Goal: Task Accomplishment & Management: Manage account settings

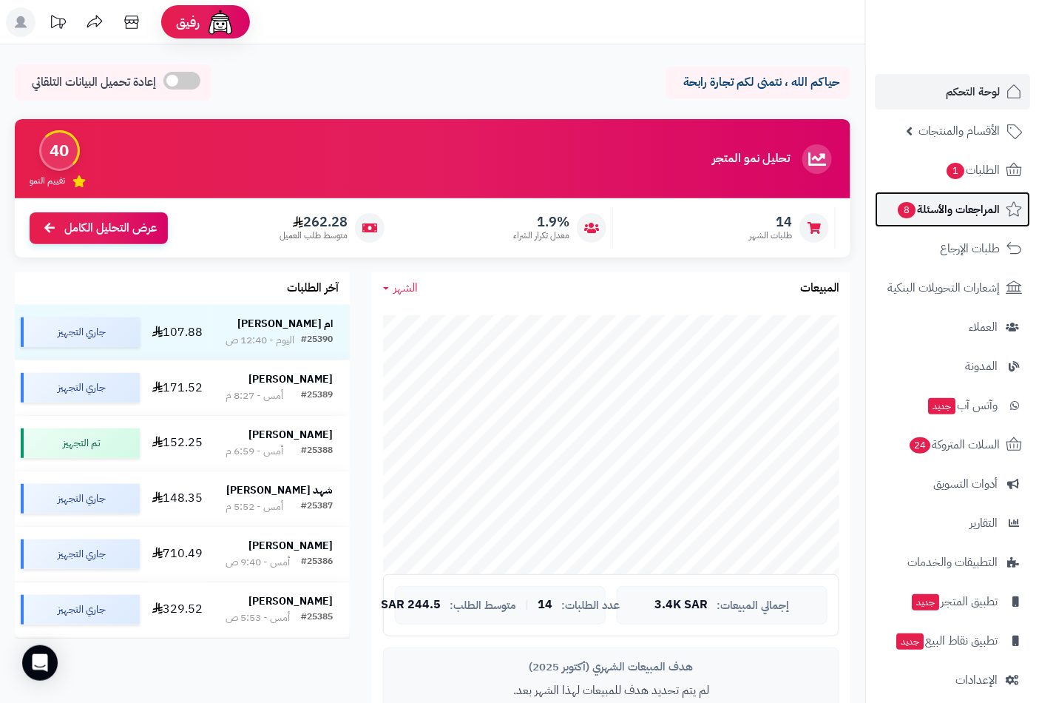
click at [970, 192] on link "المراجعات والأسئلة 8" at bounding box center [952, 209] width 155 height 35
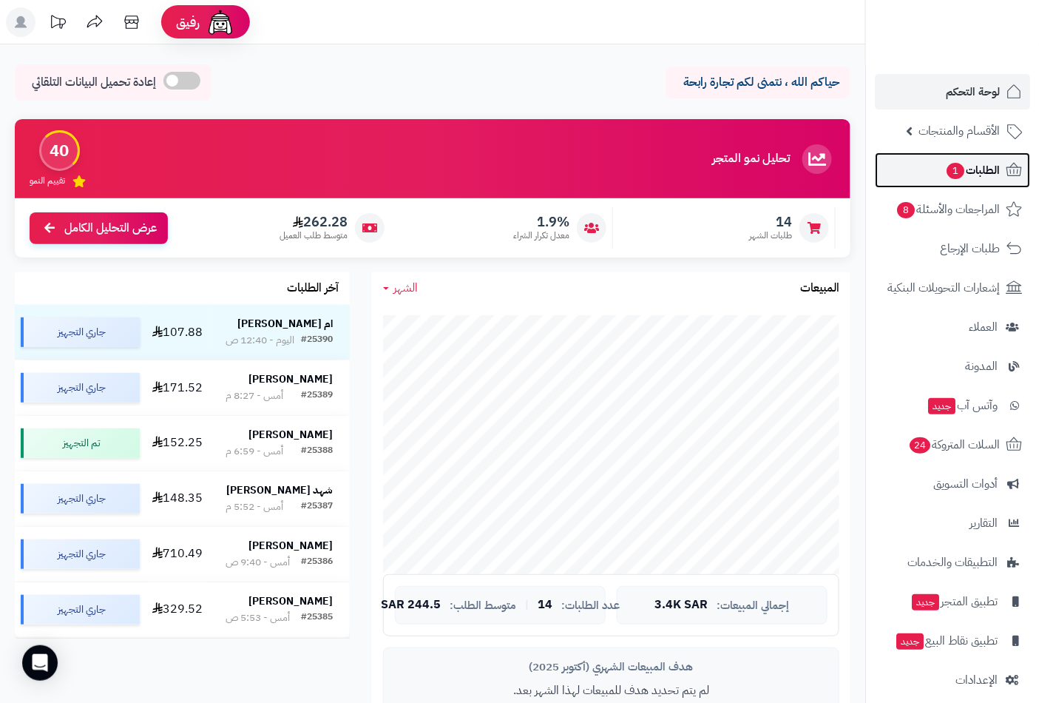
click at [986, 165] on span "الطلبات 1" at bounding box center [972, 170] width 55 height 21
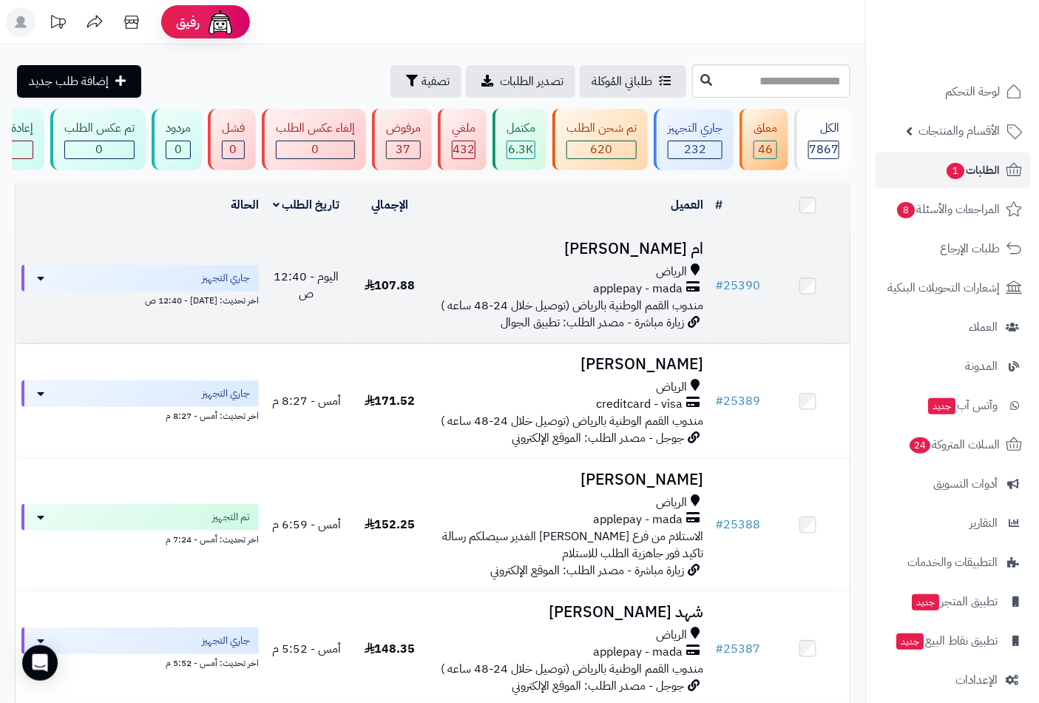
click at [652, 280] on div "الرياض" at bounding box center [571, 271] width 266 height 17
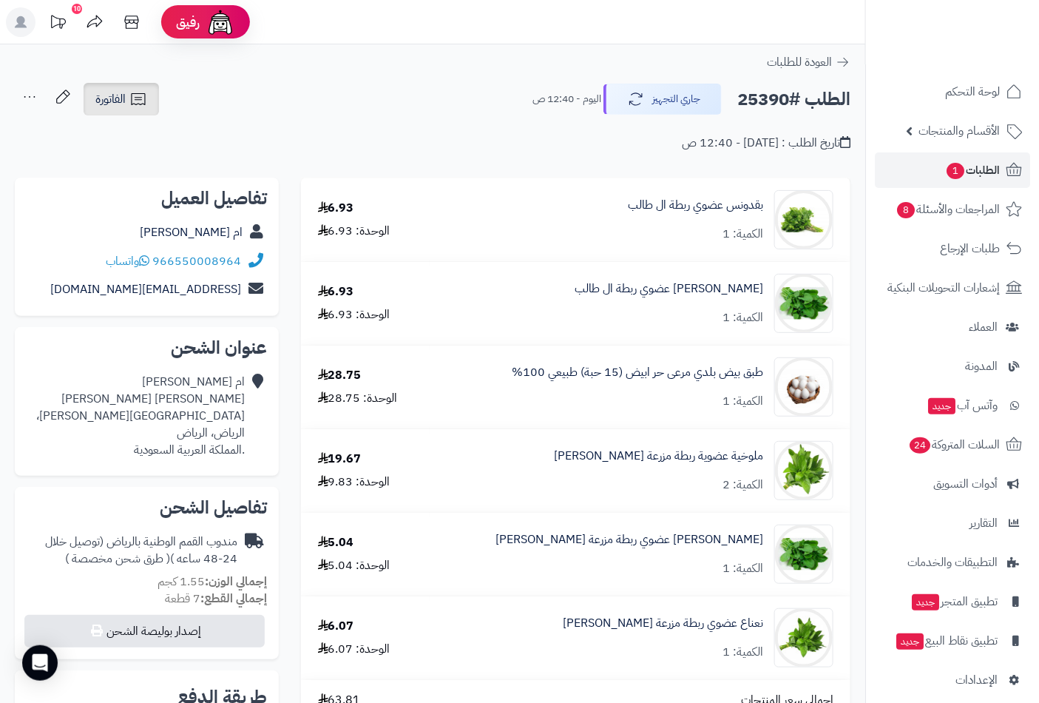
click at [122, 107] on span "الفاتورة" at bounding box center [110, 99] width 30 height 18
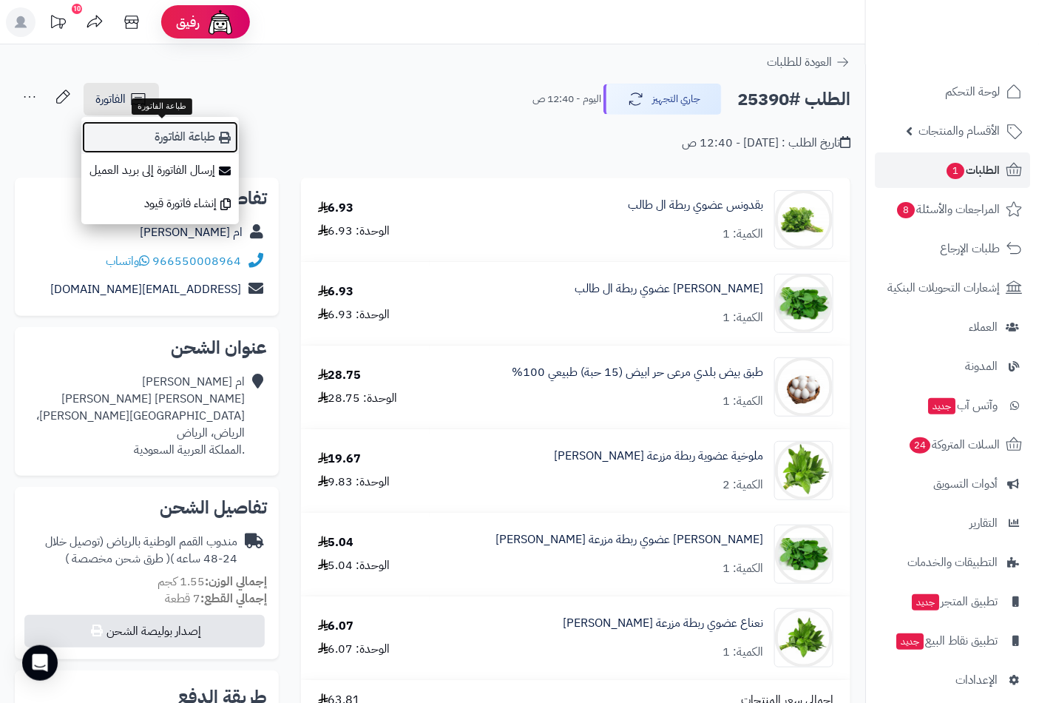
click at [197, 141] on link "طباعة الفاتورة" at bounding box center [160, 137] width 158 height 33
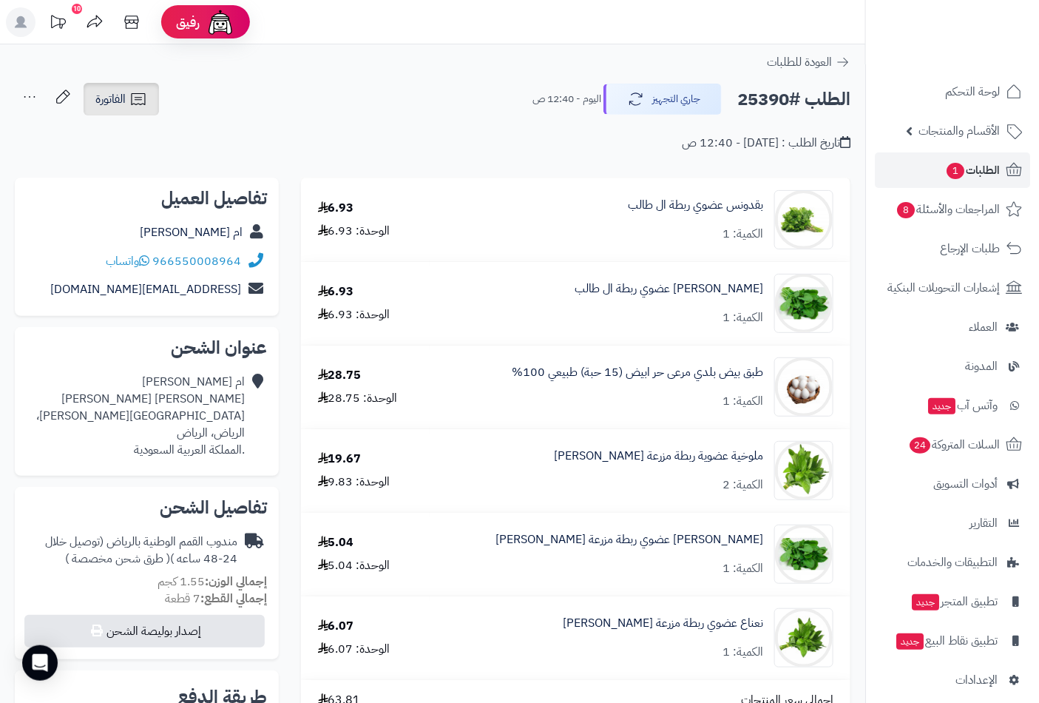
click at [141, 84] on link "الفاتورة" at bounding box center [121, 99] width 75 height 33
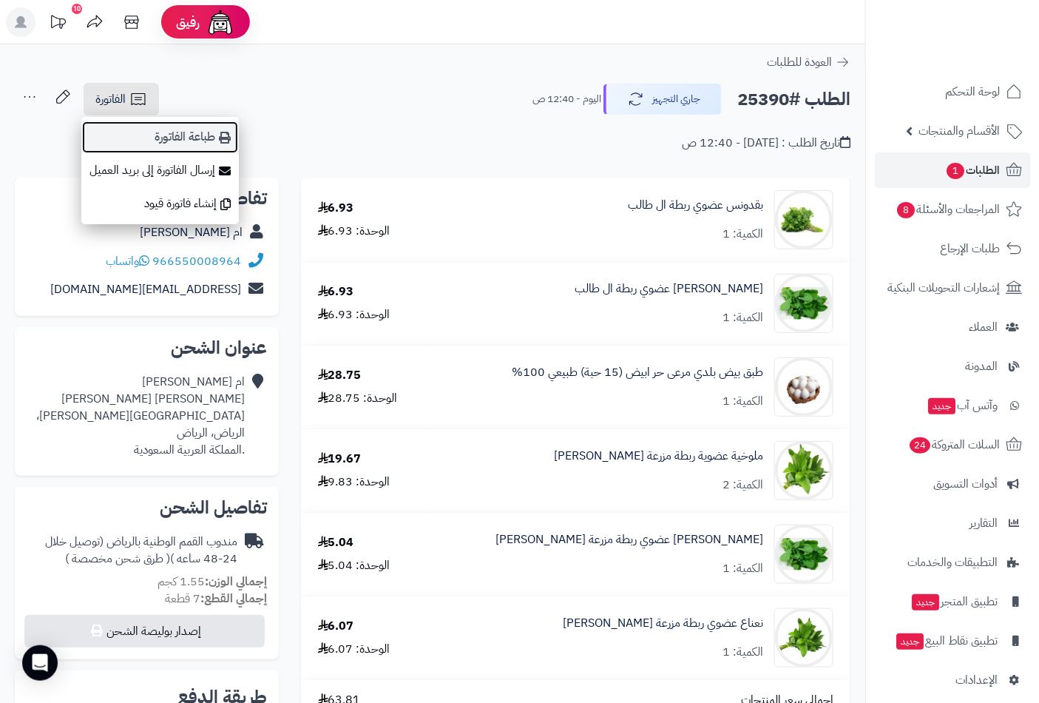
click at [203, 142] on link "طباعة الفاتورة" at bounding box center [160, 137] width 158 height 33
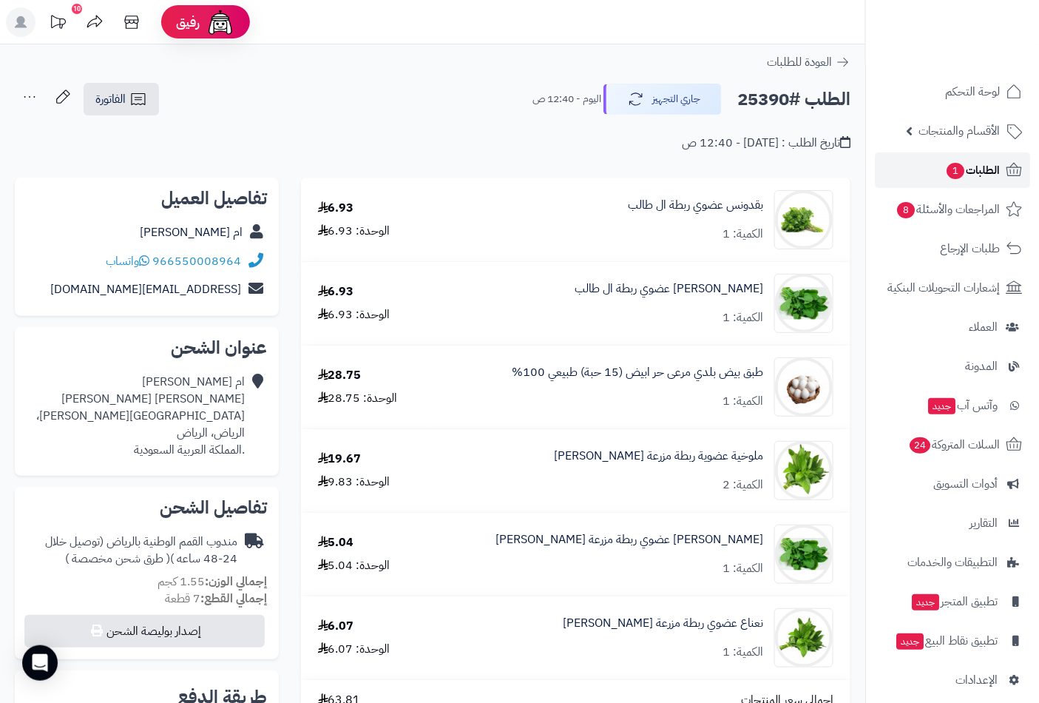
click at [973, 172] on span "الطلبات 1" at bounding box center [972, 170] width 55 height 21
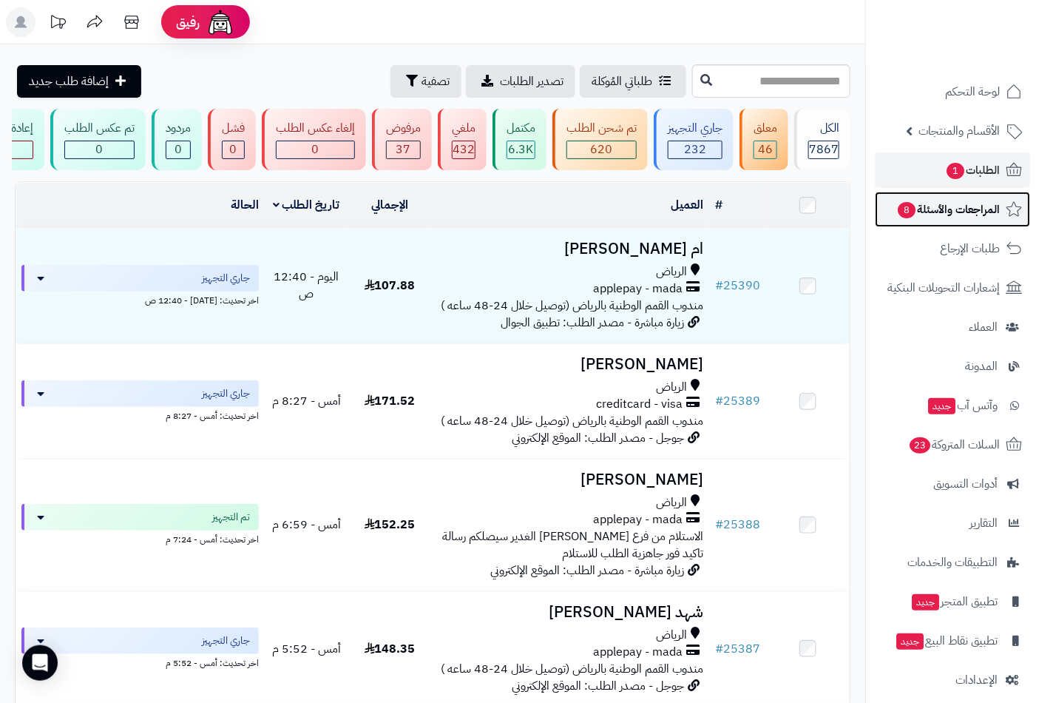
click at [922, 218] on span "المراجعات والأسئلة 8" at bounding box center [948, 209] width 104 height 21
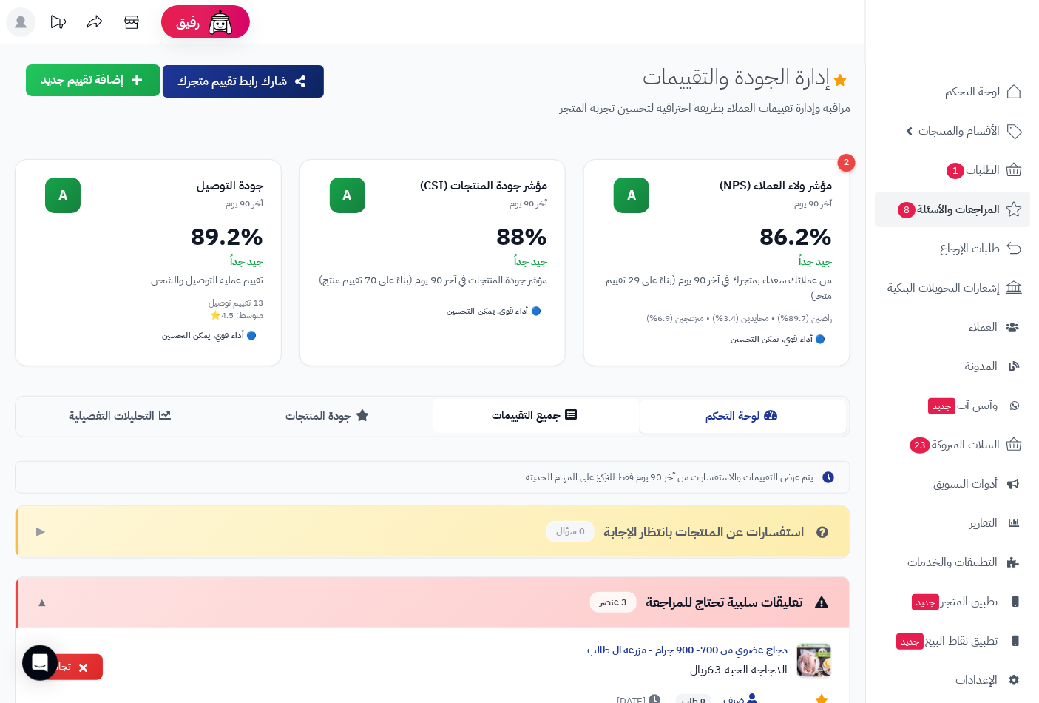
click at [538, 402] on button "جميع التقييمات" at bounding box center [536, 415] width 207 height 33
